Goal: Communication & Community: Answer question/provide support

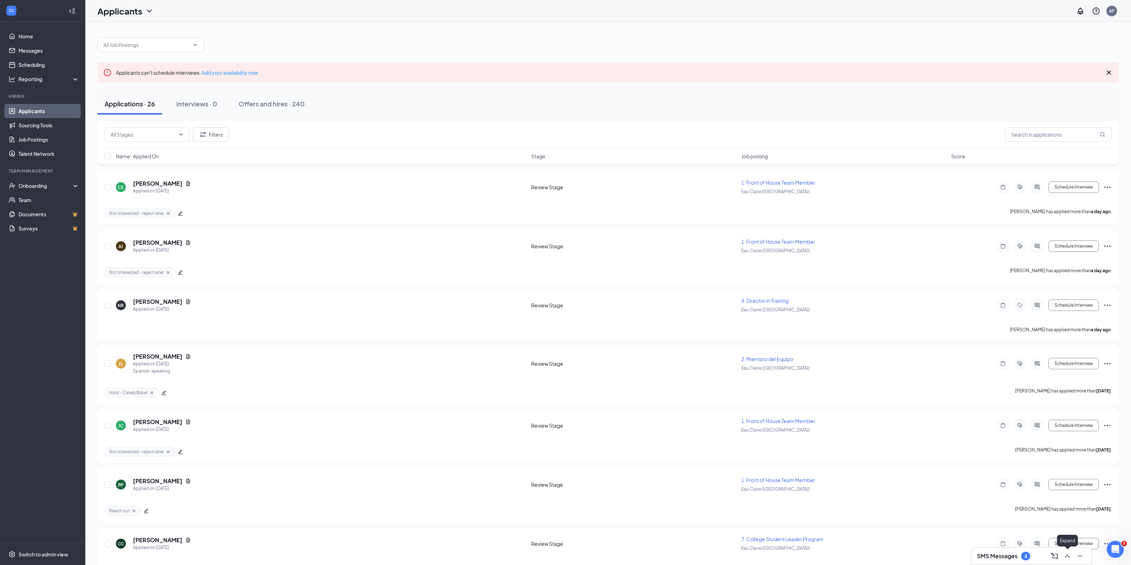
click at [1062, 564] on div "SMS Messages 4" at bounding box center [1031, 556] width 121 height 18
drag, startPoint x: 1064, startPoint y: 558, endPoint x: 1077, endPoint y: 554, distance: 13.8
click at [1064, 558] on icon "ChevronUp" at bounding box center [1067, 556] width 9 height 9
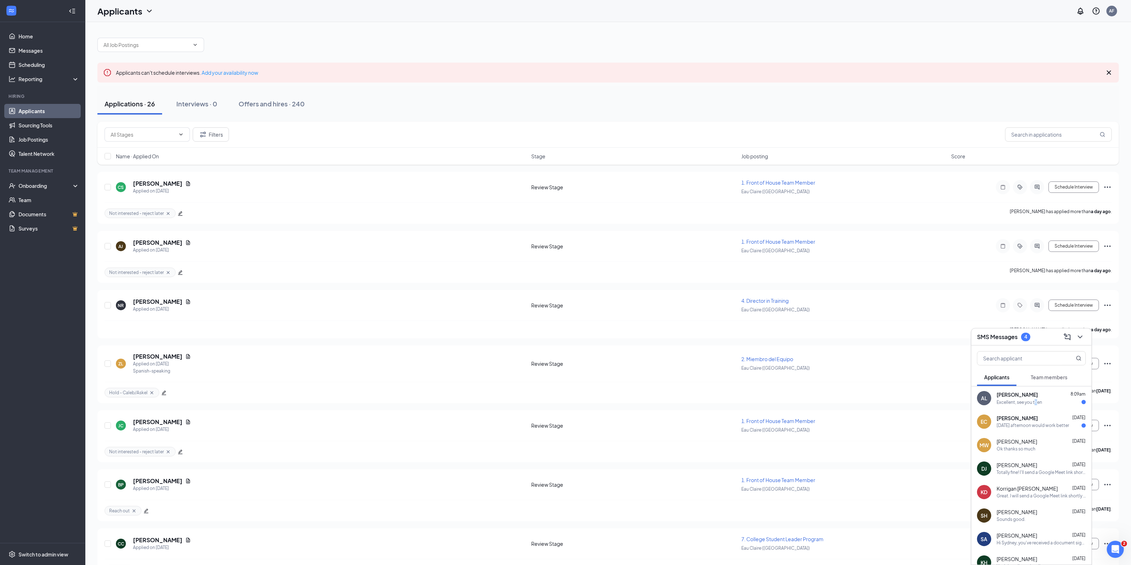
click at [1037, 400] on div "Excellent, see you then" at bounding box center [1020, 402] width 46 height 6
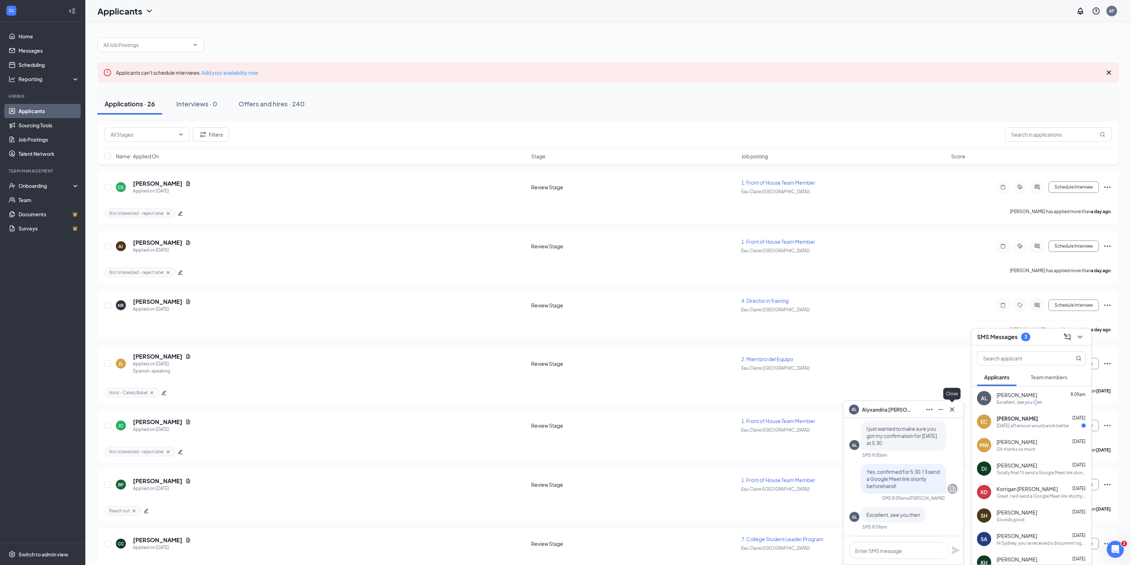
click at [952, 408] on icon "Cross" at bounding box center [952, 409] width 4 height 4
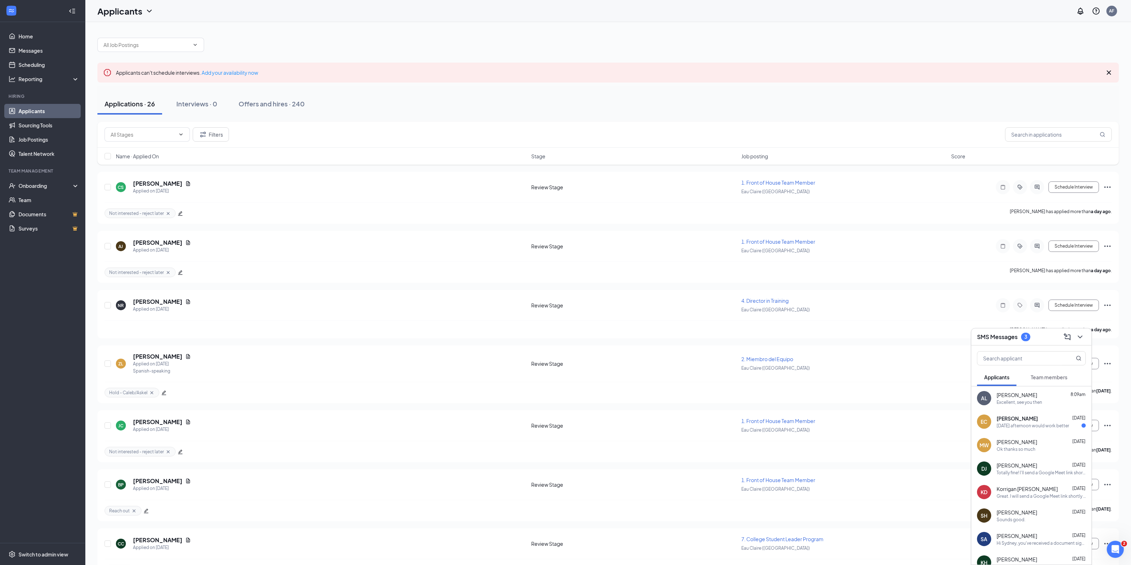
click at [1016, 421] on span "[PERSON_NAME]" at bounding box center [1017, 418] width 41 height 7
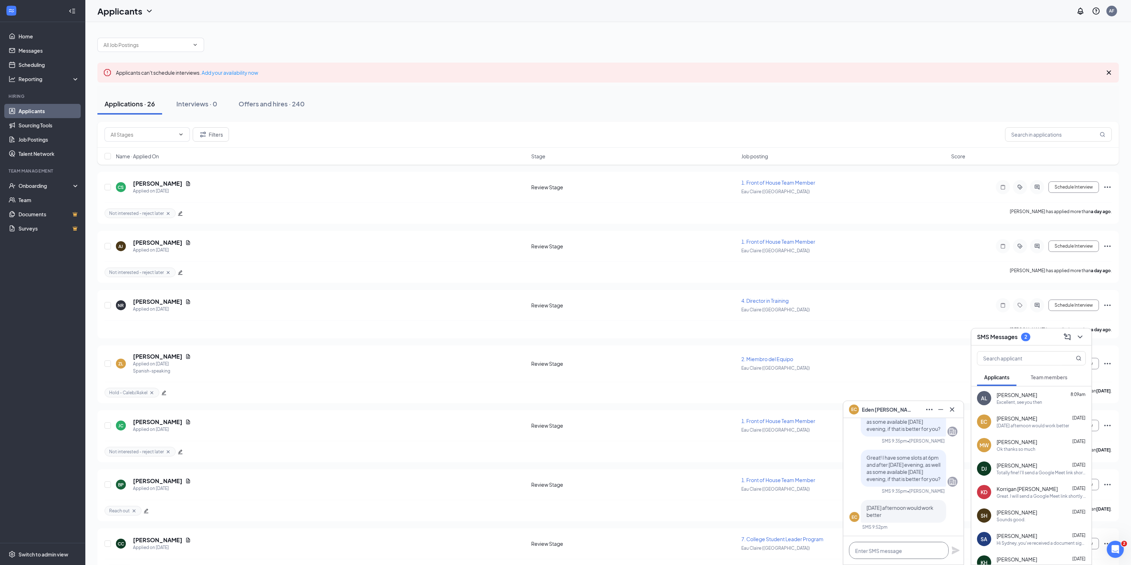
click at [911, 552] on textarea at bounding box center [899, 550] width 100 height 17
drag, startPoint x: 886, startPoint y: 554, endPoint x: 888, endPoint y: 558, distance: 4.6
click at [886, 554] on textarea at bounding box center [899, 550] width 100 height 17
type textarea "I could do 2:30pm [DATE]?"
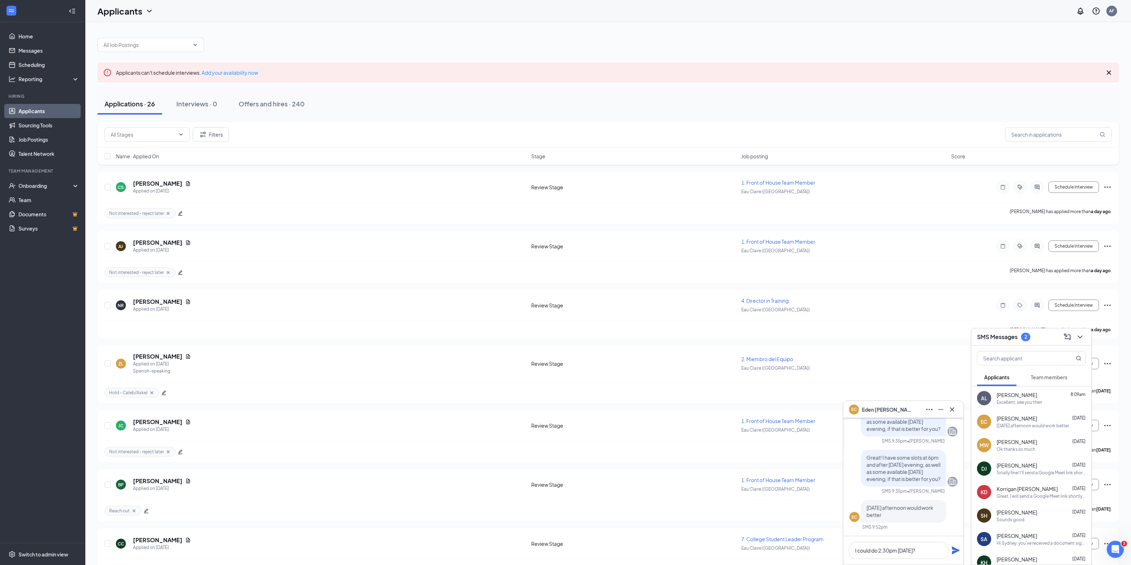
click at [952, 551] on icon "Plane" at bounding box center [956, 550] width 9 height 9
drag, startPoint x: 950, startPoint y: 409, endPoint x: 1001, endPoint y: 380, distance: 59.4
click at [950, 409] on icon "Cross" at bounding box center [952, 409] width 9 height 9
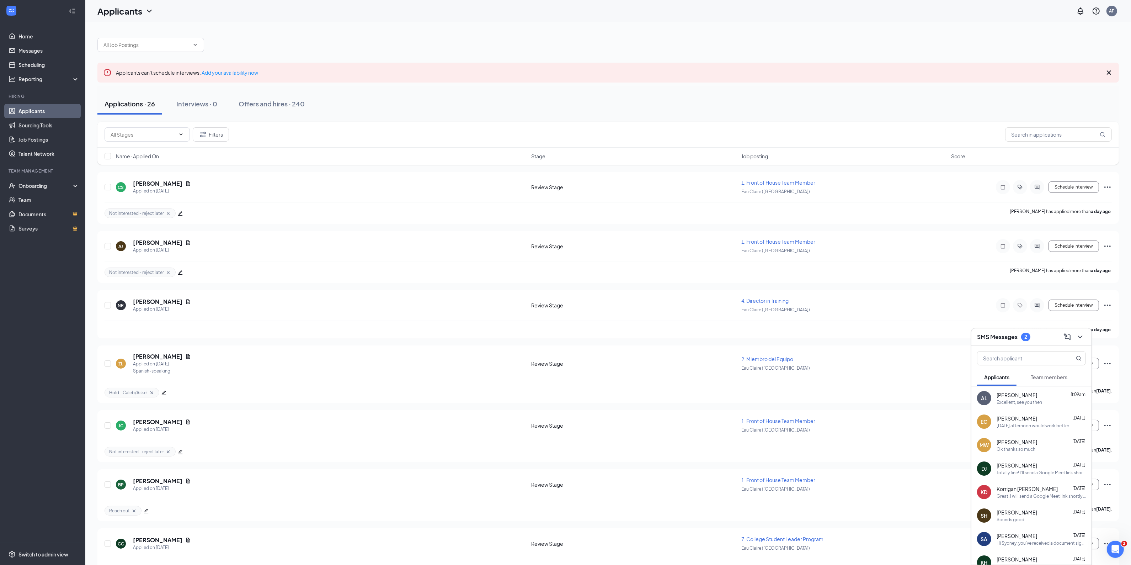
click at [1031, 378] on button "Team members" at bounding box center [1049, 377] width 51 height 18
click at [1044, 402] on div "I will be there [DATE] at 11 am like we promised." at bounding box center [1039, 402] width 85 height 6
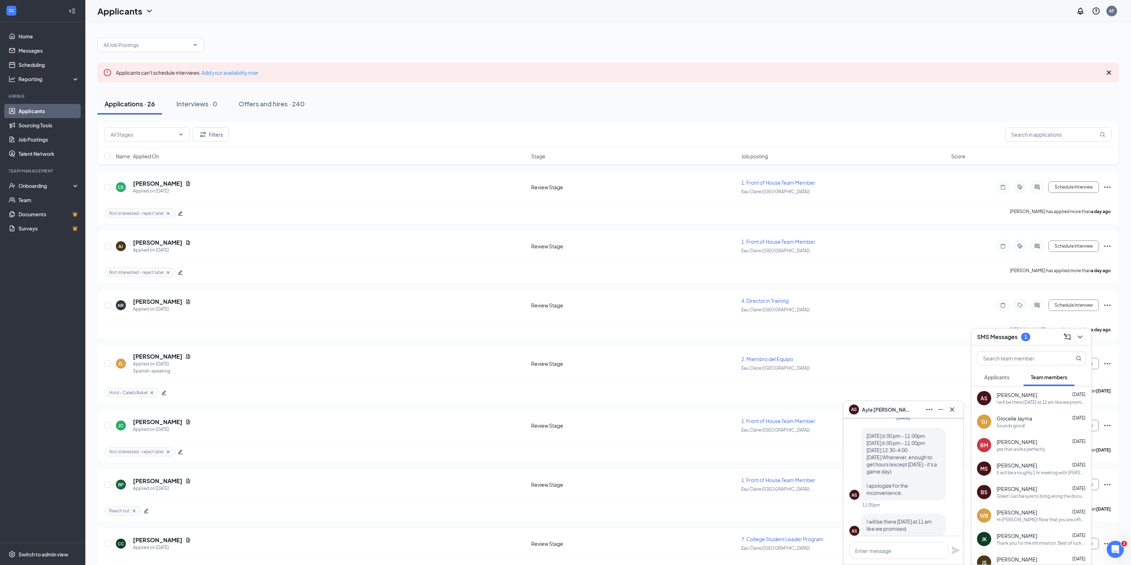
scroll to position [0, 0]
drag, startPoint x: 956, startPoint y: 411, endPoint x: 950, endPoint y: 417, distance: 8.5
click at [955, 411] on icon "Cross" at bounding box center [952, 409] width 9 height 9
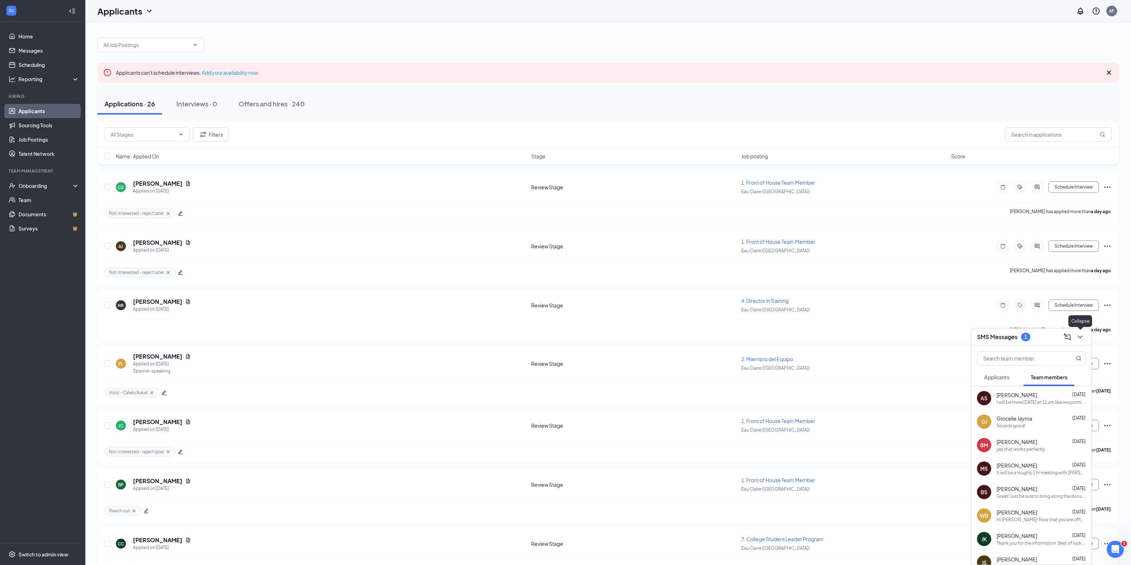
click at [1080, 338] on icon "ChevronDown" at bounding box center [1080, 337] width 9 height 9
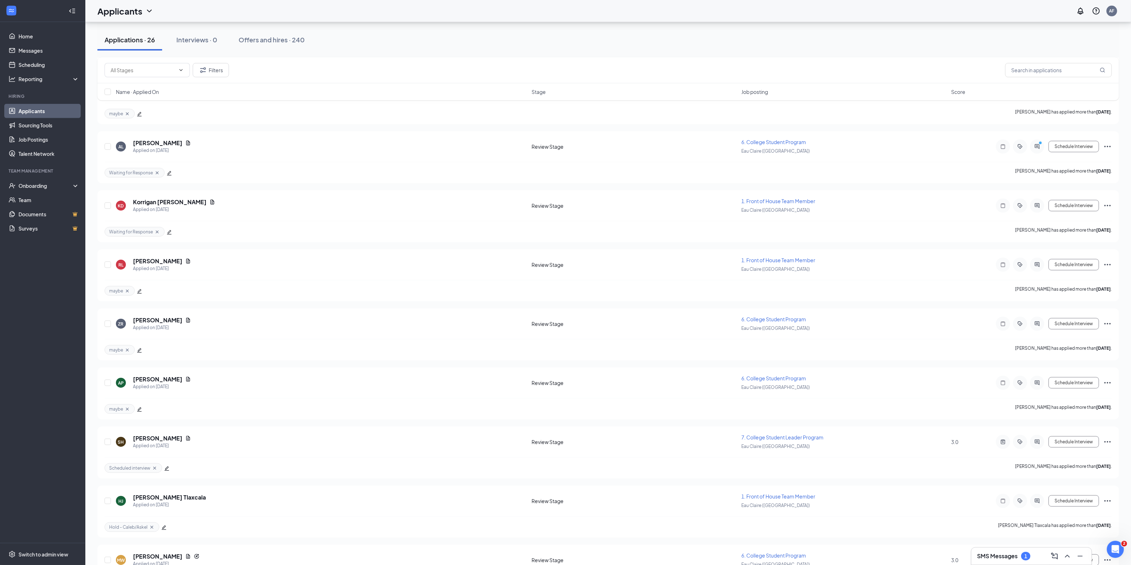
scroll to position [1022, 0]
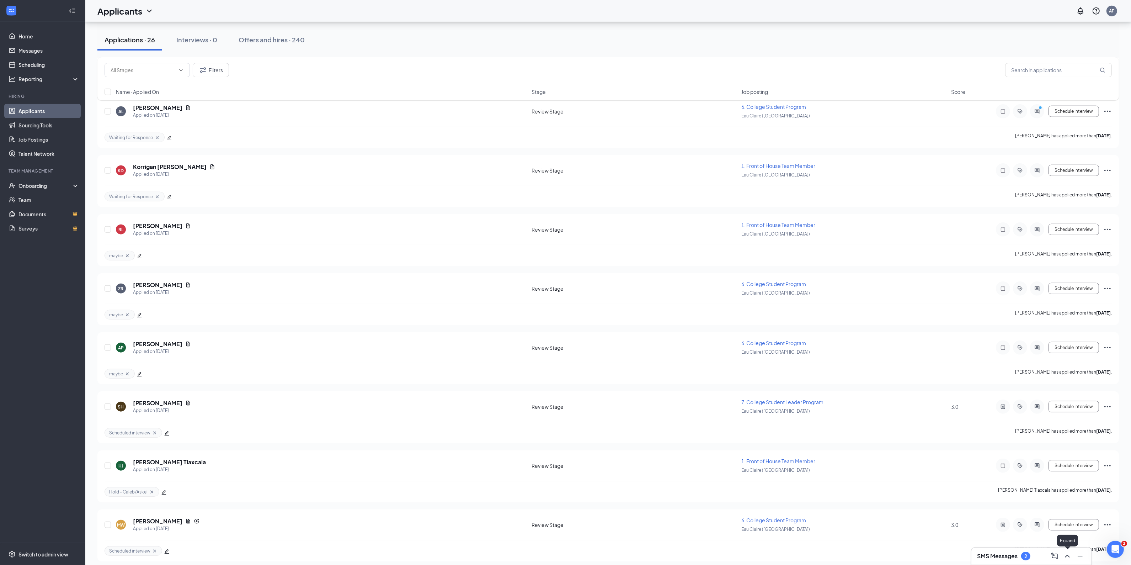
click at [1064, 555] on icon "ChevronUp" at bounding box center [1067, 556] width 9 height 9
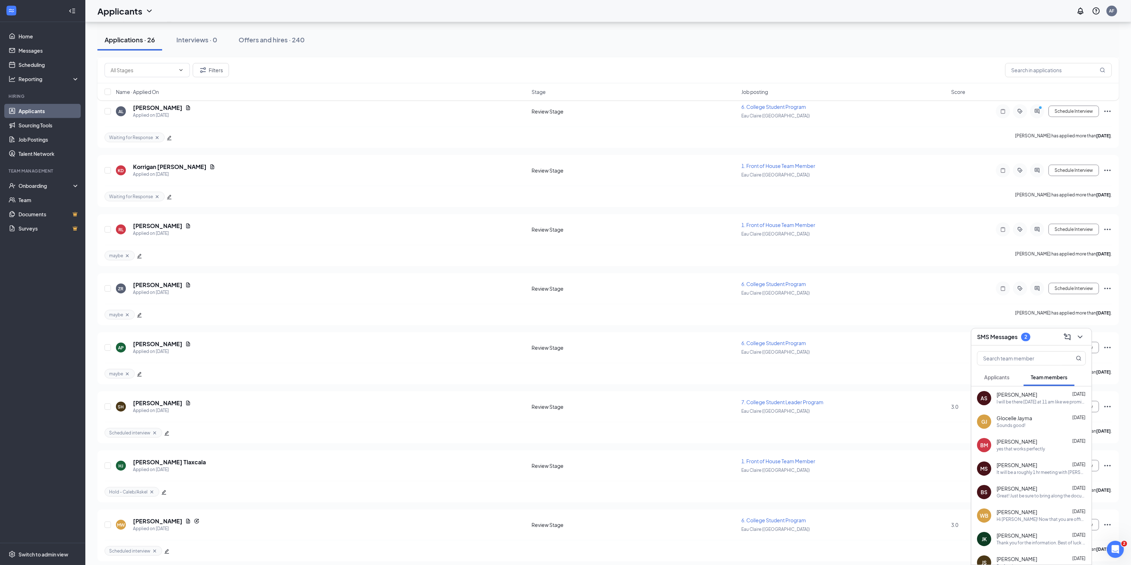
click at [998, 381] on div "Applicants" at bounding box center [996, 376] width 25 height 7
click at [1046, 379] on span "Team members" at bounding box center [1049, 377] width 37 height 6
click at [1028, 397] on div "[PERSON_NAME] [DATE]" at bounding box center [1041, 394] width 89 height 7
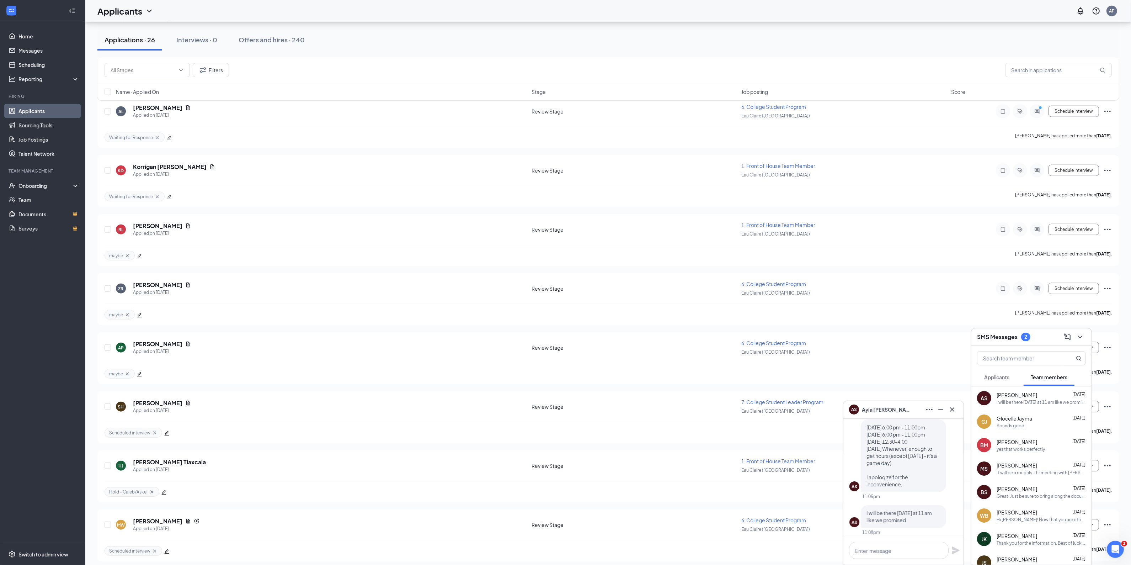
scroll to position [0, 0]
click at [951, 408] on icon "Cross" at bounding box center [952, 409] width 4 height 4
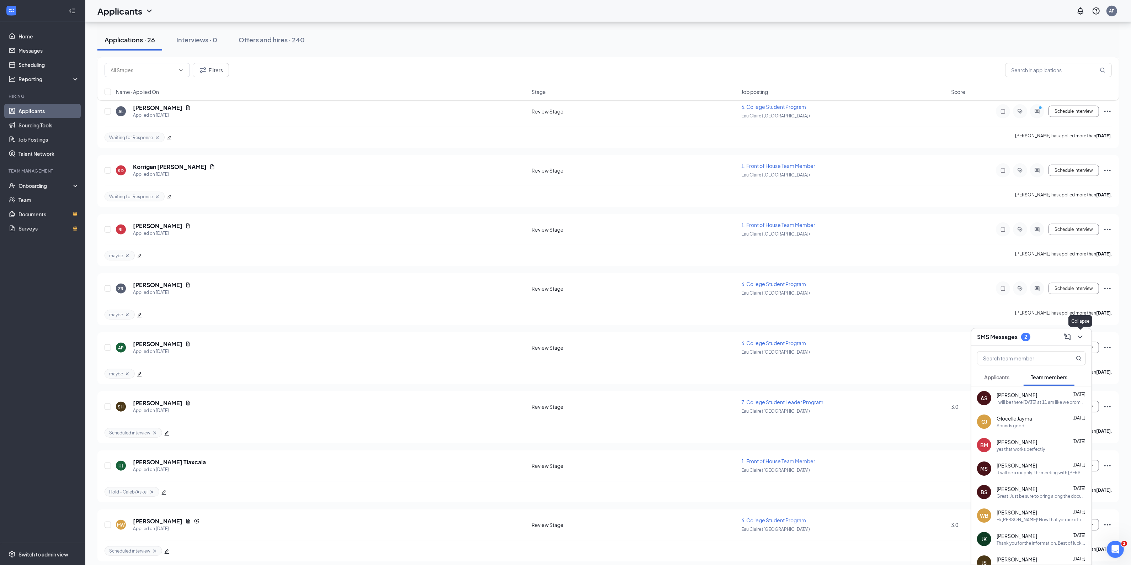
click at [1084, 336] on icon "ChevronDown" at bounding box center [1080, 337] width 9 height 9
